Goal: Task Accomplishment & Management: Manage account settings

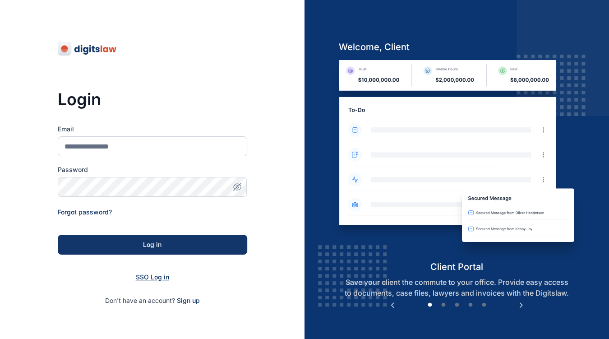
click at [160, 276] on span "SSO Log in" at bounding box center [152, 277] width 33 height 8
click at [162, 278] on span "SSO Log in" at bounding box center [152, 277] width 33 height 8
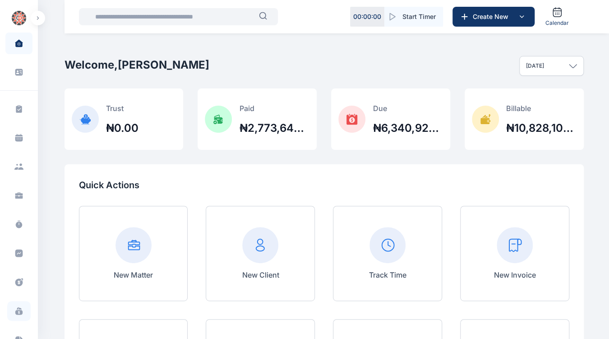
click at [17, 307] on icon at bounding box center [18, 308] width 2 height 2
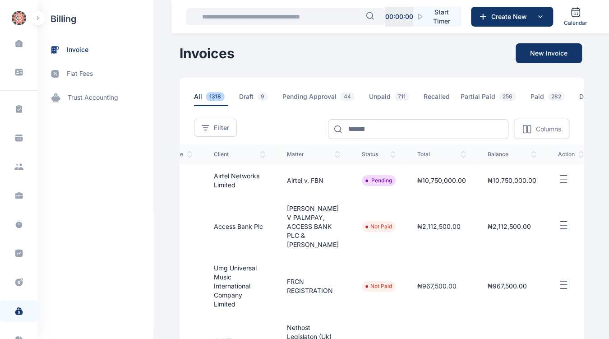
scroll to position [0, 170]
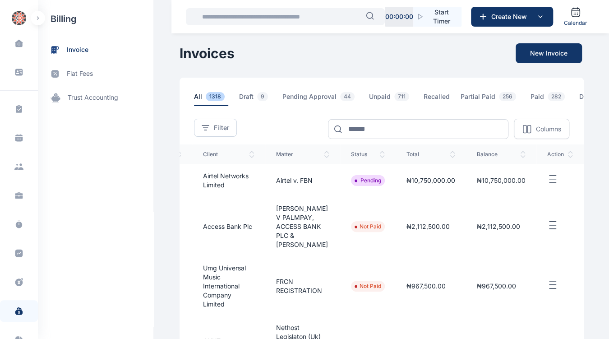
click at [556, 185] on icon "button" at bounding box center [552, 179] width 11 height 11
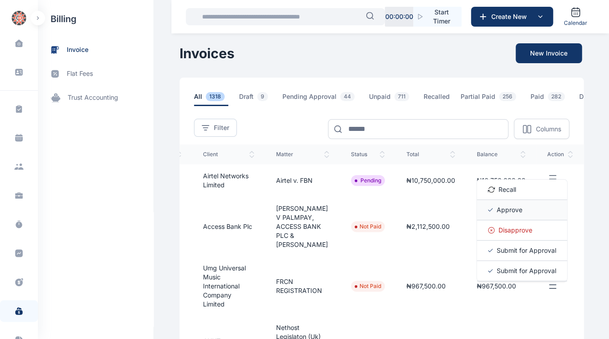
click at [532, 207] on div "Approve" at bounding box center [522, 210] width 90 height 20
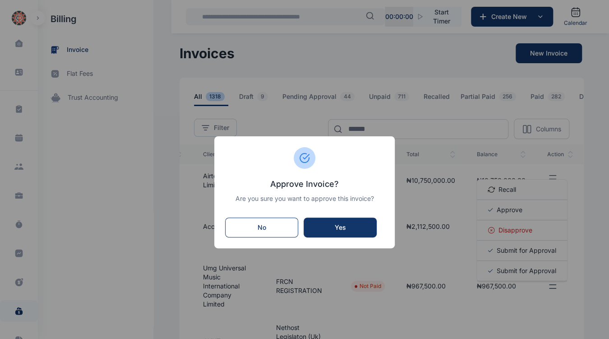
click at [353, 228] on div "Yes" at bounding box center [339, 227] width 55 height 9
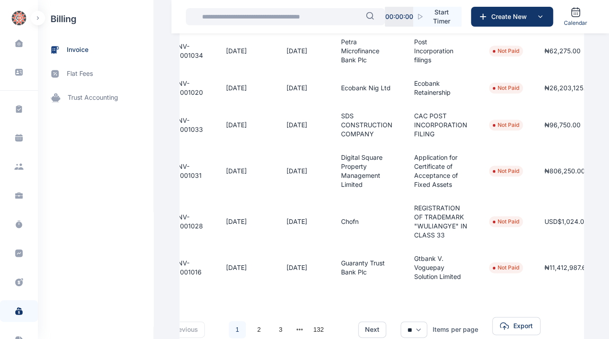
scroll to position [393, 0]
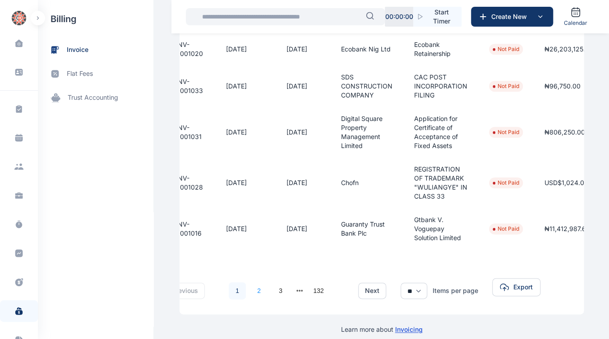
click at [253, 282] on link "2" at bounding box center [258, 290] width 17 height 17
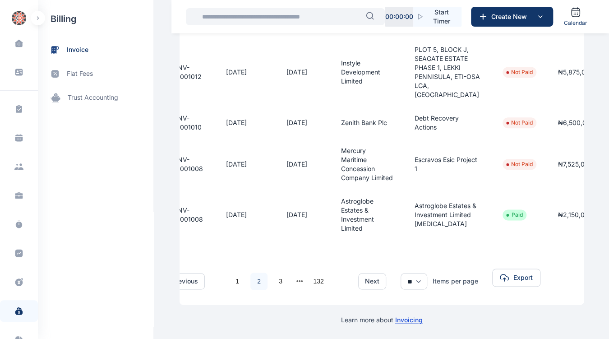
scroll to position [474, 0]
click at [279, 276] on link "3" at bounding box center [280, 280] width 17 height 17
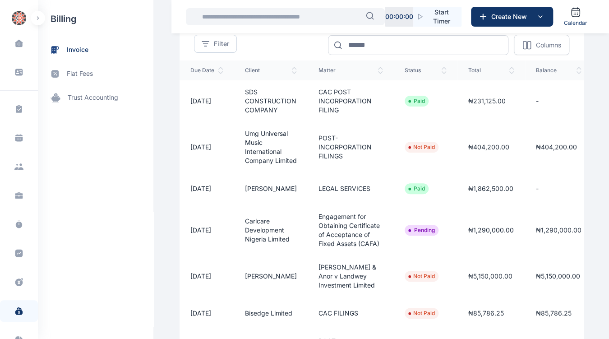
scroll to position [0, 163]
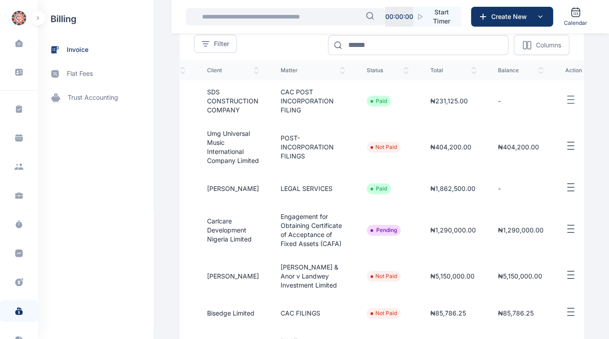
click at [565, 234] on button "button" at bounding box center [578, 228] width 26 height 11
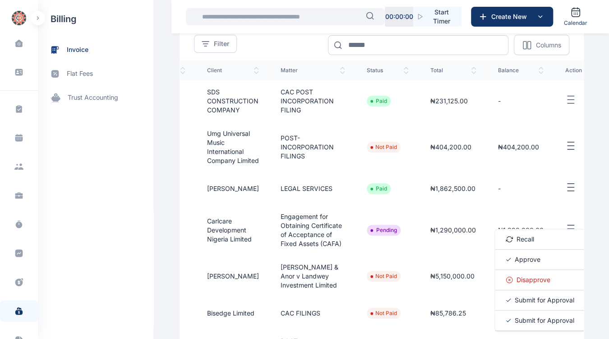
click at [516, 264] on span "Approve" at bounding box center [527, 259] width 26 height 9
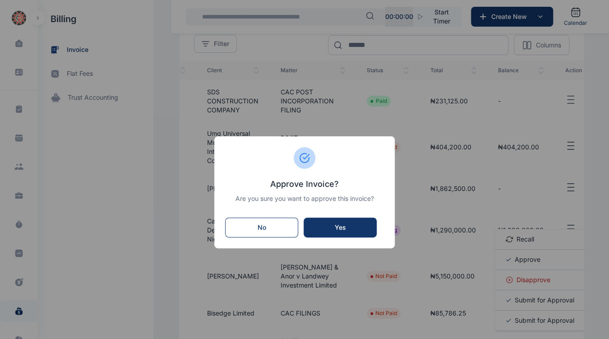
click at [347, 223] on div "Yes" at bounding box center [339, 227] width 55 height 9
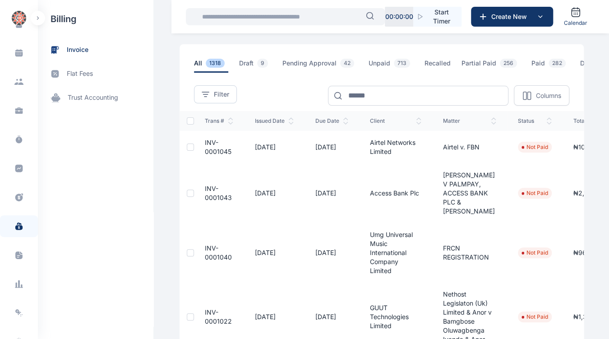
scroll to position [152, 0]
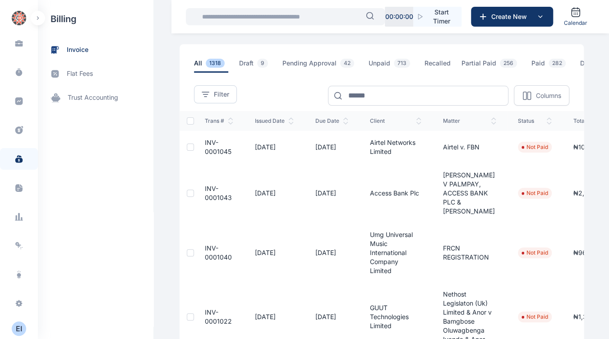
click at [18, 325] on div "E I" at bounding box center [19, 328] width 14 height 11
click at [85, 329] on span "Log out" at bounding box center [74, 328] width 23 height 9
